Goal: Navigation & Orientation: Find specific page/section

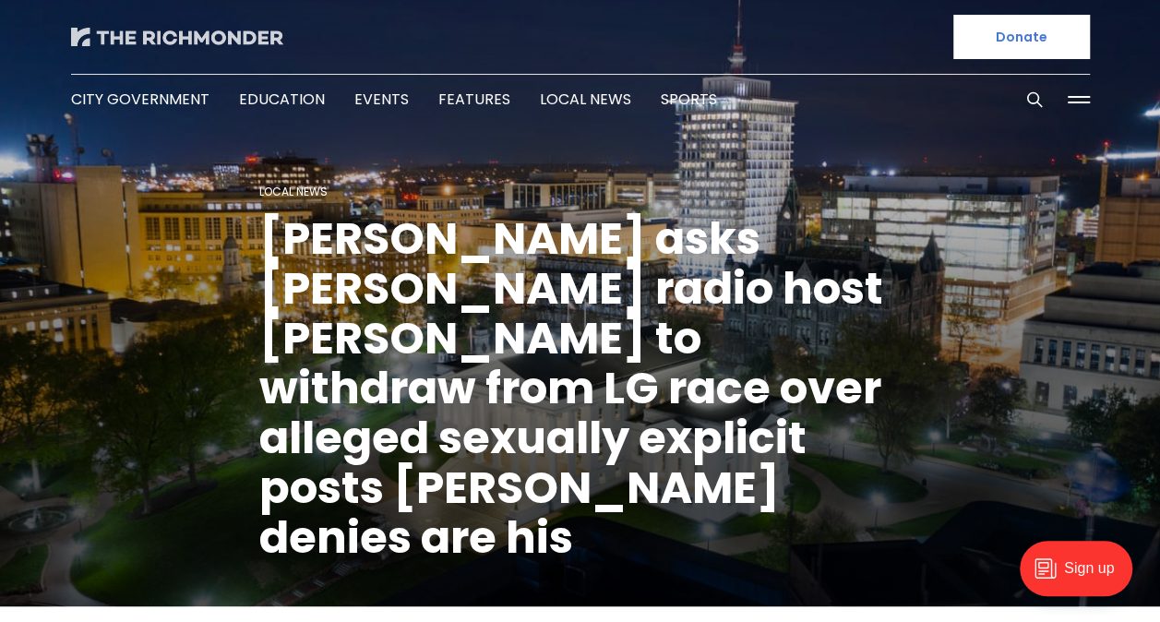
click at [211, 44] on img at bounding box center [177, 37] width 212 height 18
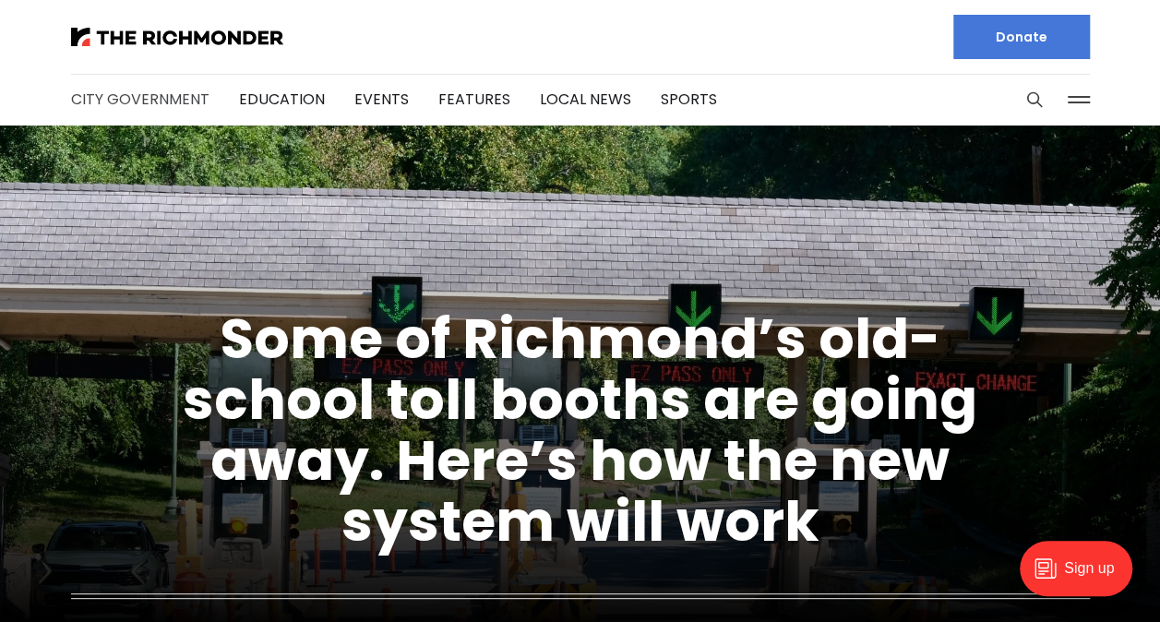
click at [109, 102] on link "City Government" at bounding box center [140, 99] width 138 height 21
